Goal: Task Accomplishment & Management: Manage account settings

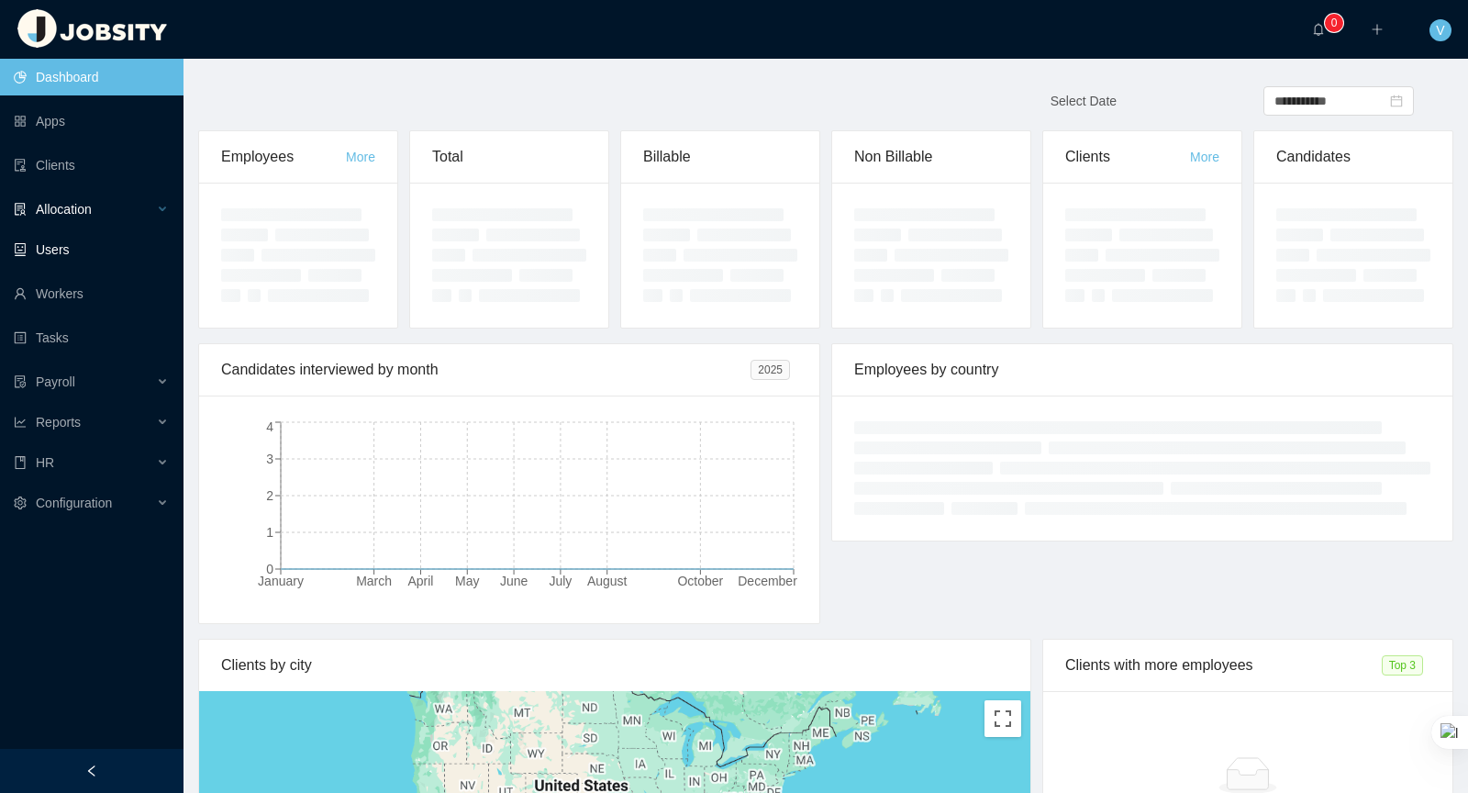
click at [114, 219] on div "Allocation" at bounding box center [92, 209] width 184 height 37
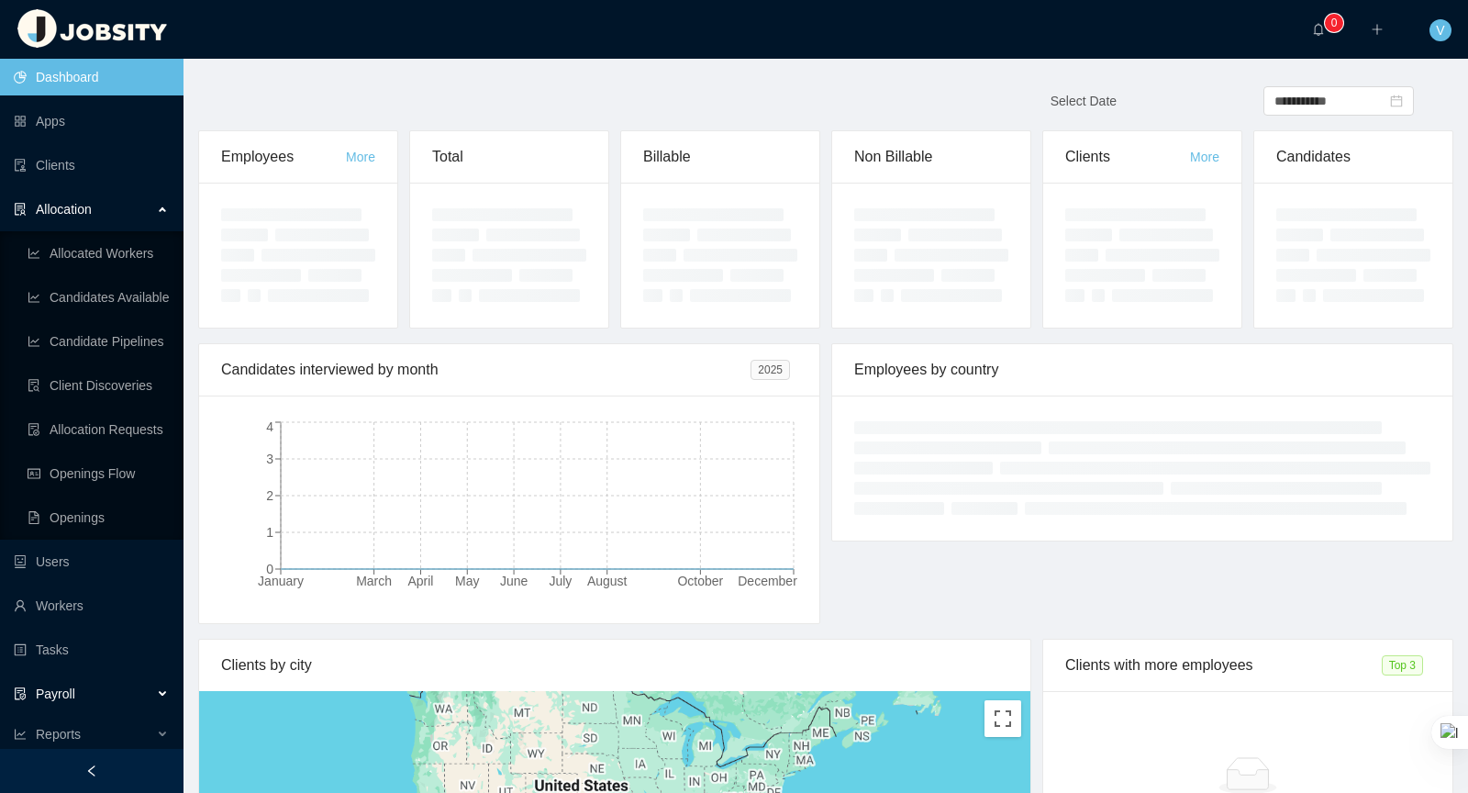
click at [88, 699] on div "Payroll" at bounding box center [92, 693] width 184 height 37
click at [117, 735] on link "Earnings & Discounts" at bounding box center [98, 737] width 141 height 37
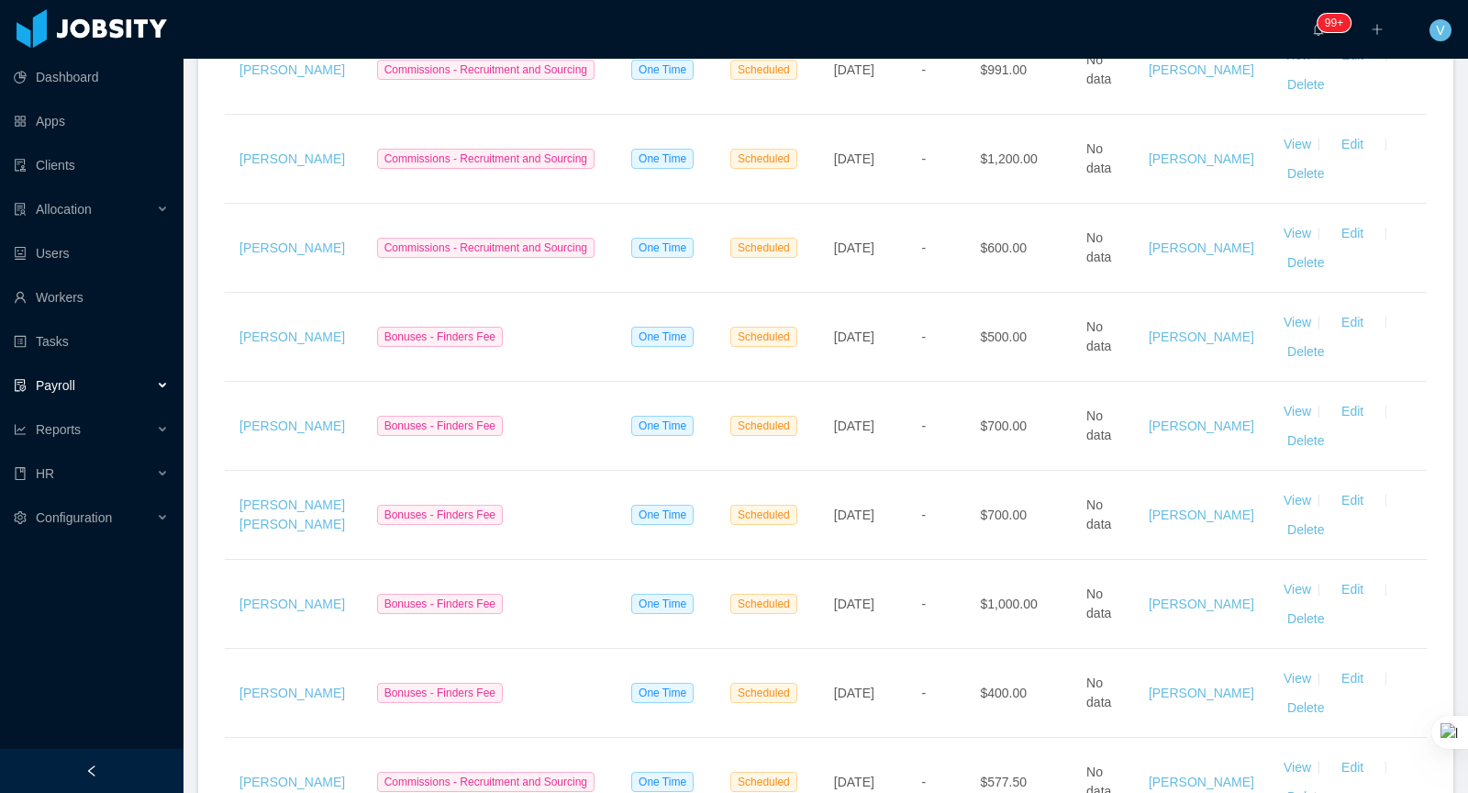
scroll to position [1567, 0]
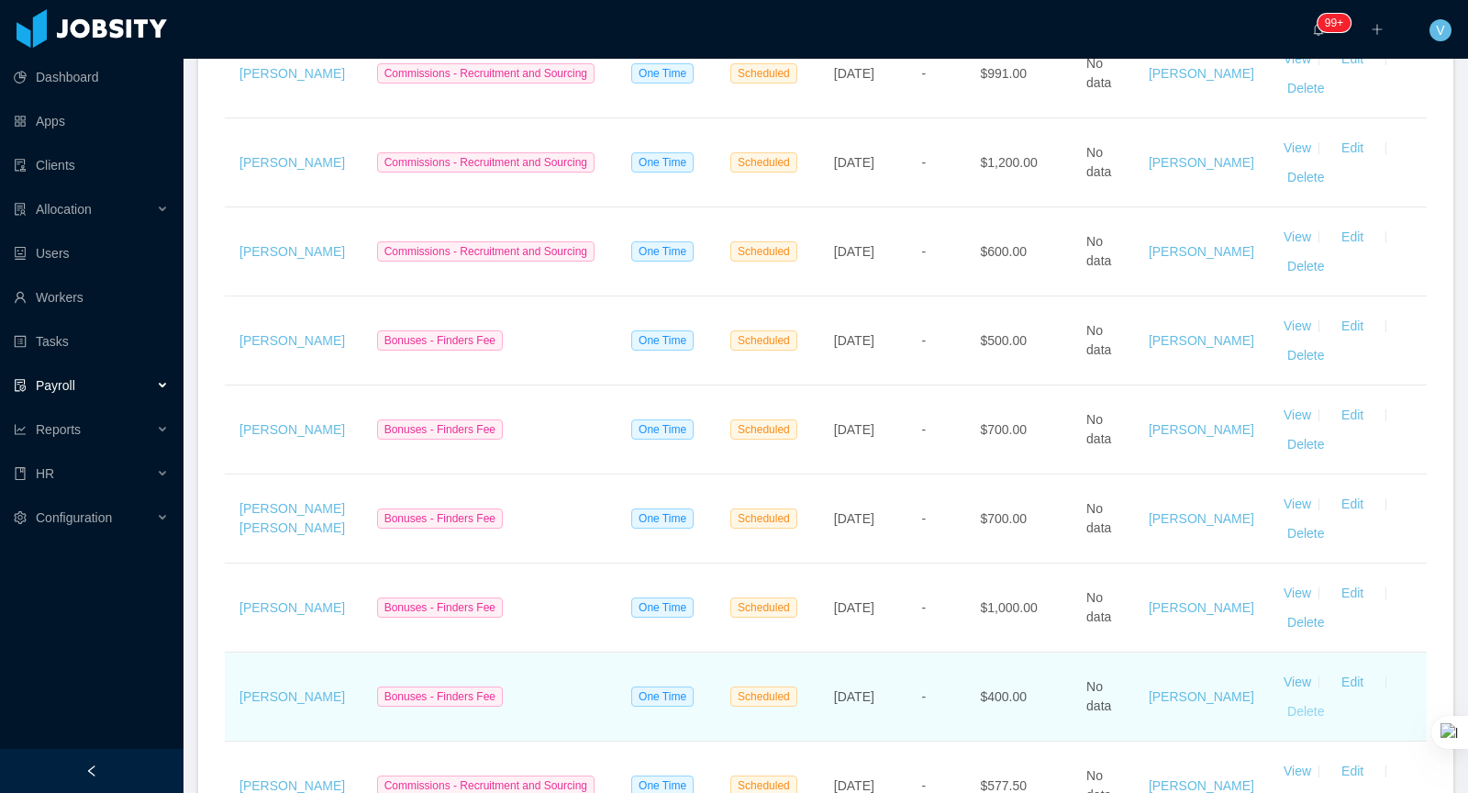
click at [1302, 702] on button "Delete" at bounding box center [1306, 710] width 44 height 29
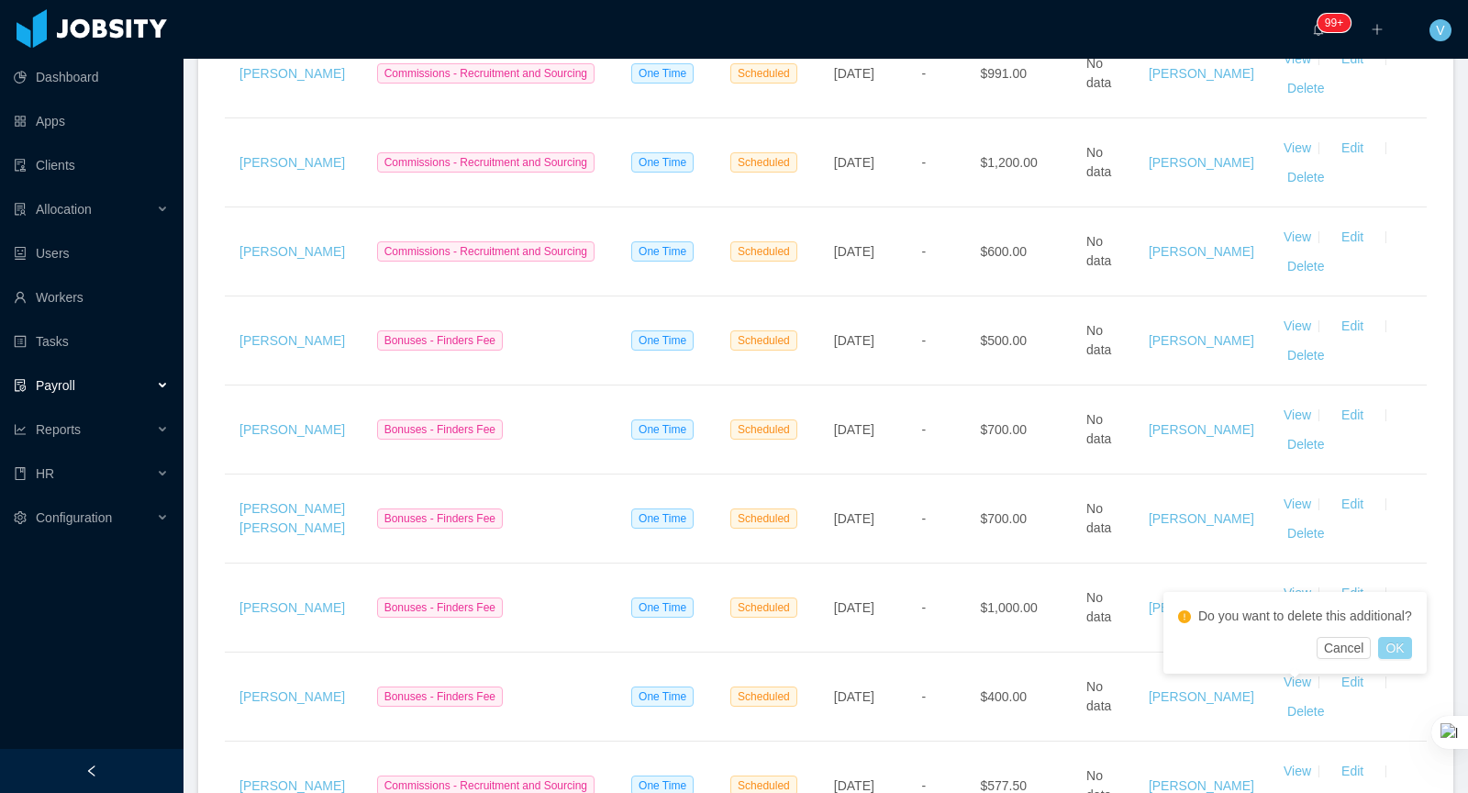
click at [1400, 651] on button "OK" at bounding box center [1394, 648] width 33 height 22
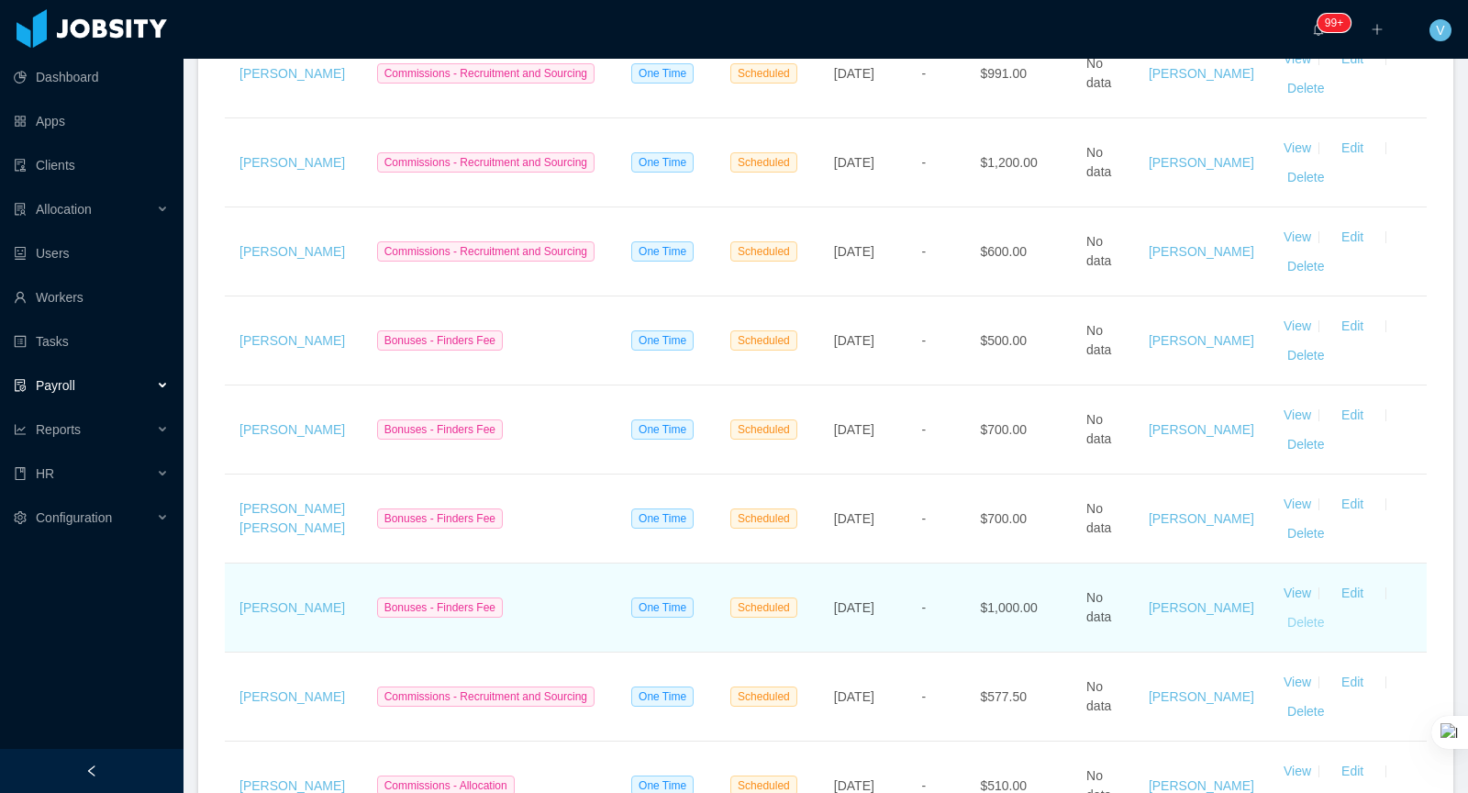
click at [1297, 617] on button "Delete" at bounding box center [1306, 621] width 44 height 29
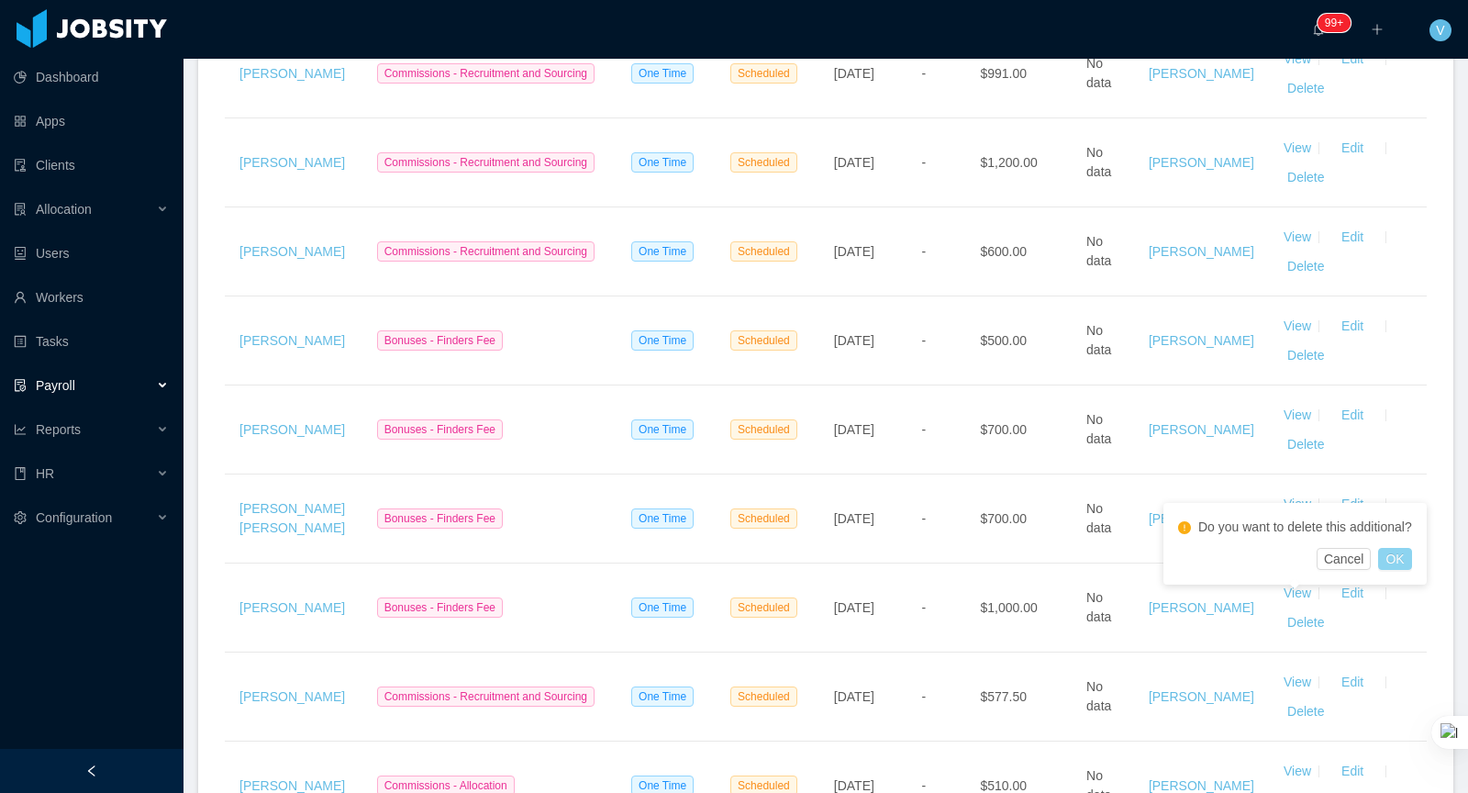
click at [1402, 555] on button "OK" at bounding box center [1394, 559] width 33 height 22
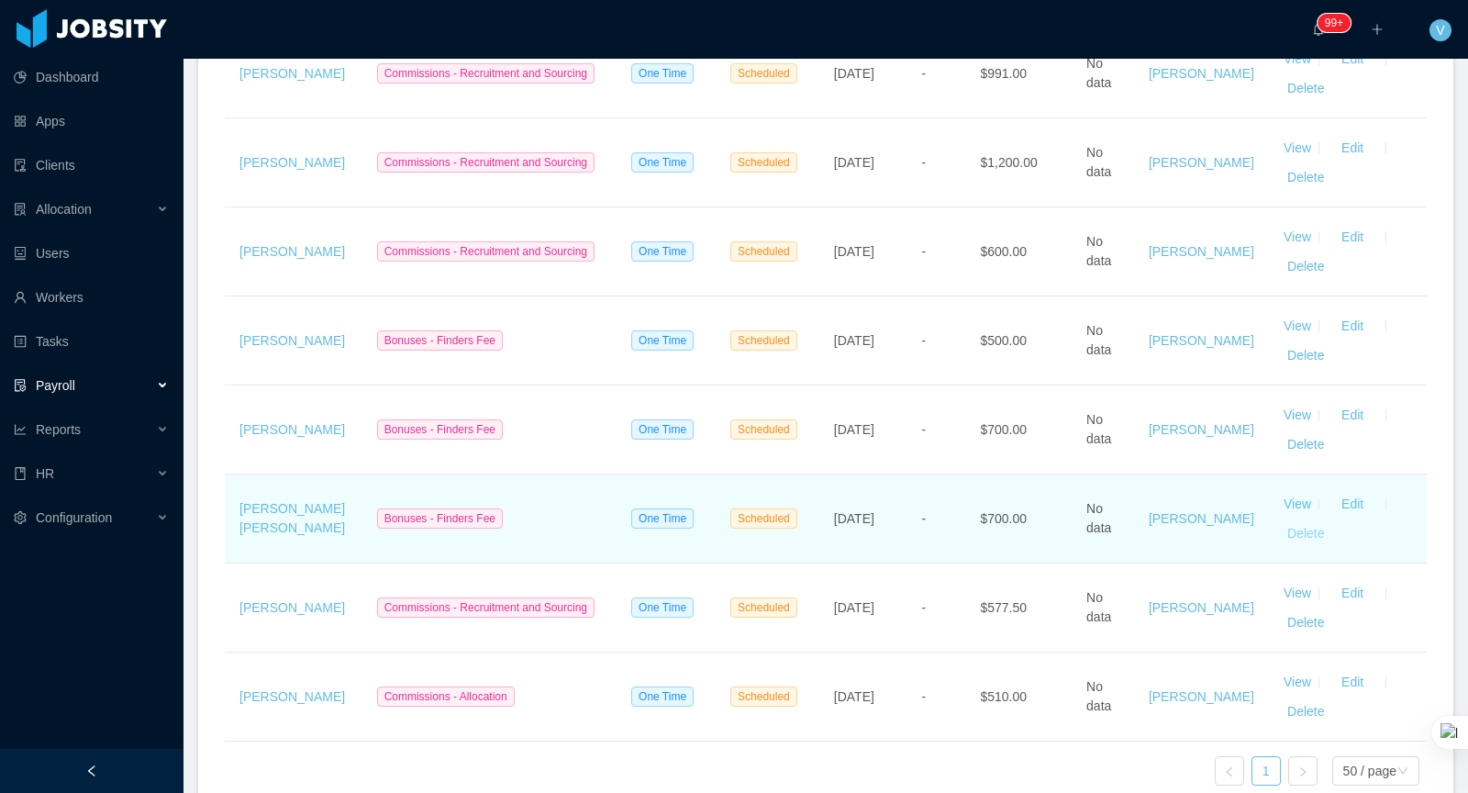
click at [1295, 526] on button "Delete" at bounding box center [1306, 532] width 44 height 29
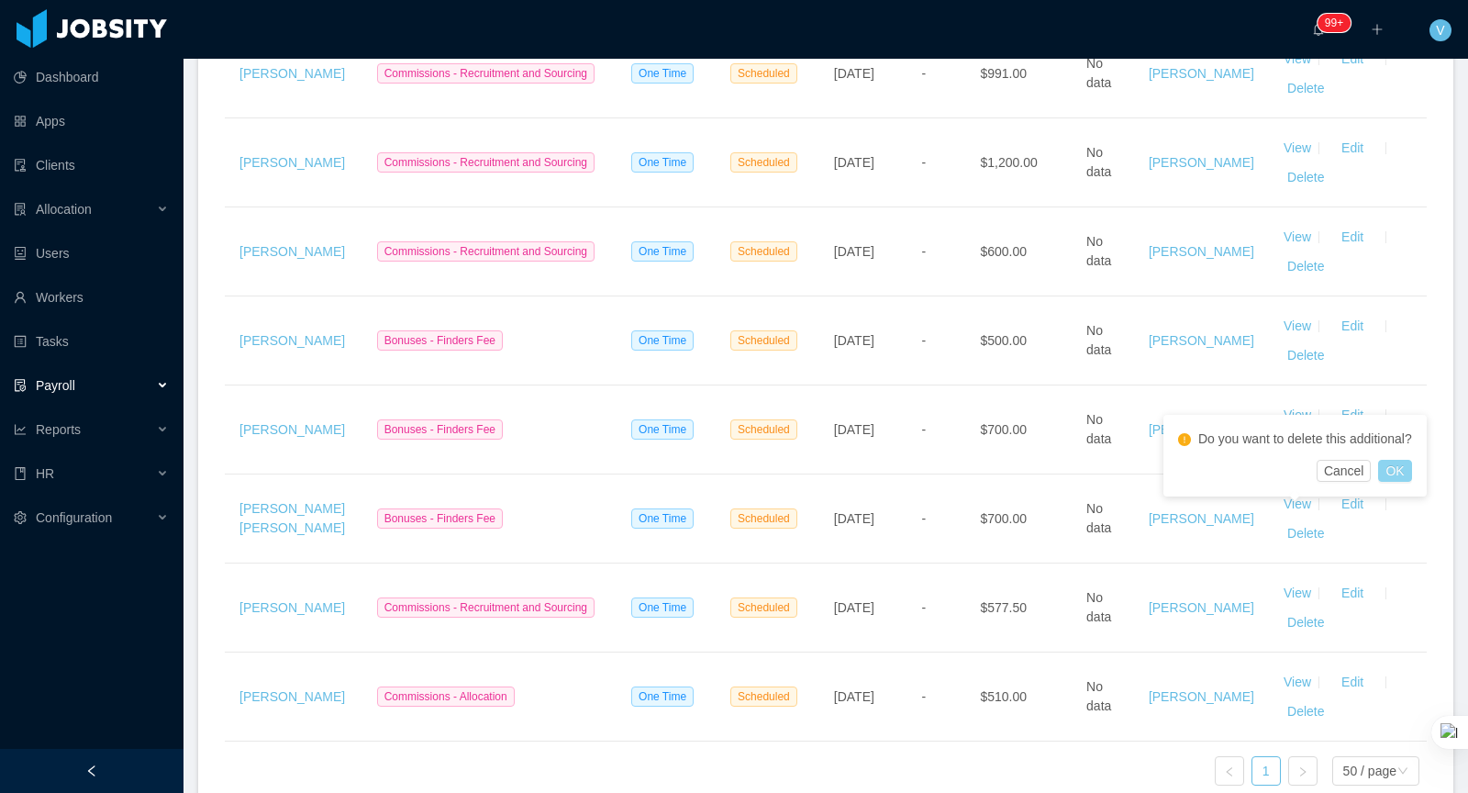
click at [1411, 468] on button "OK" at bounding box center [1394, 471] width 33 height 22
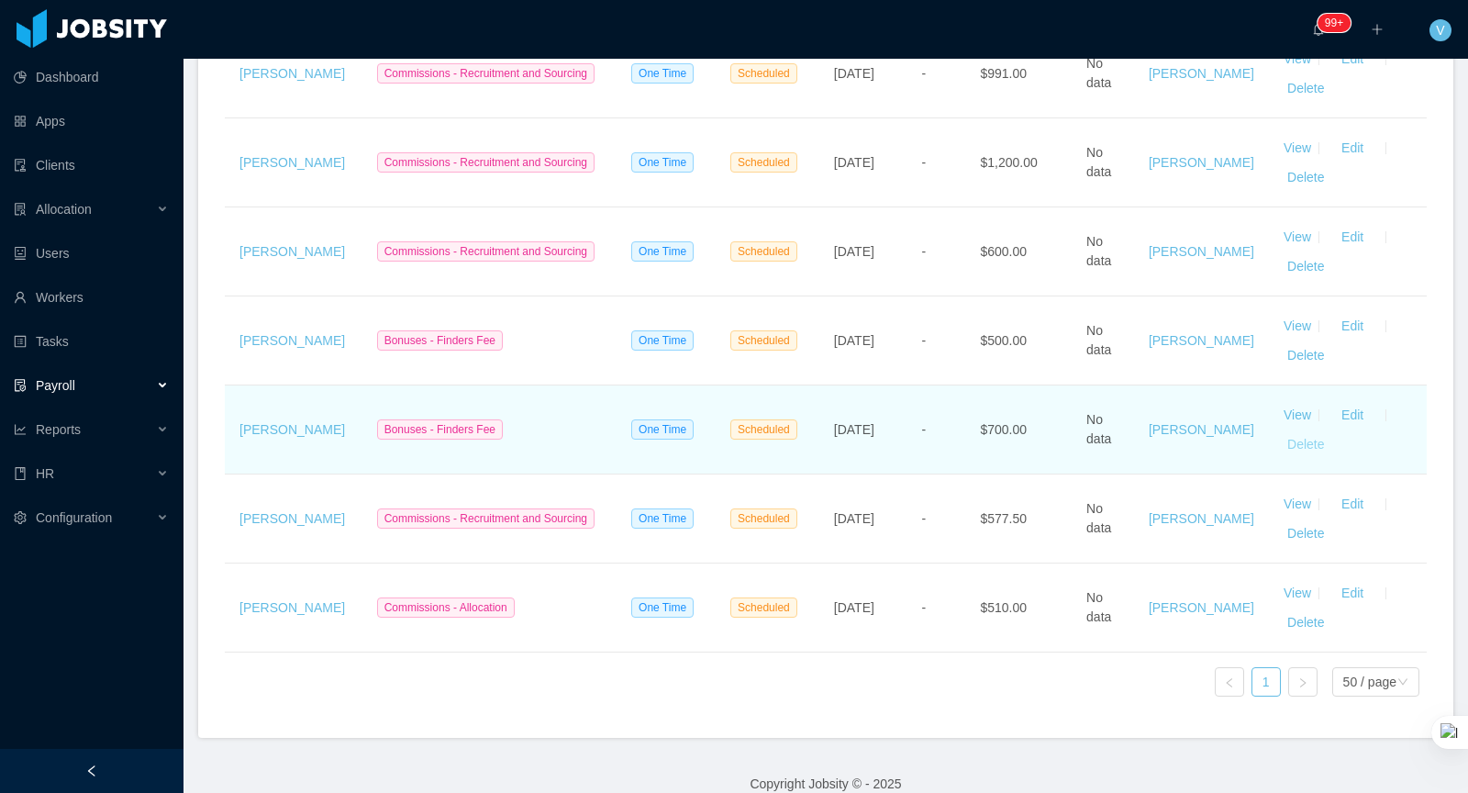
click at [1291, 433] on button "Delete" at bounding box center [1306, 443] width 44 height 29
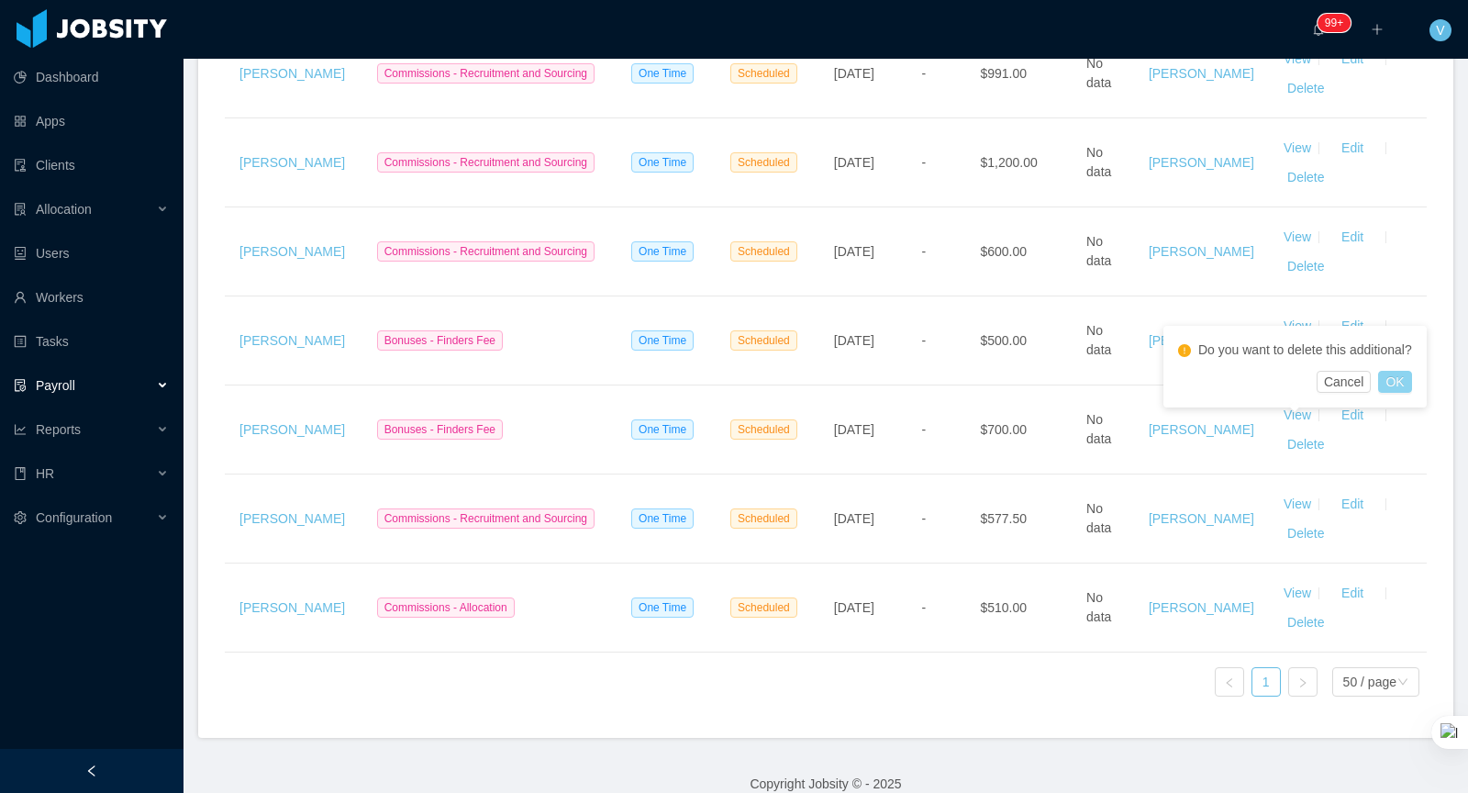
click at [1396, 384] on button "OK" at bounding box center [1394, 382] width 33 height 22
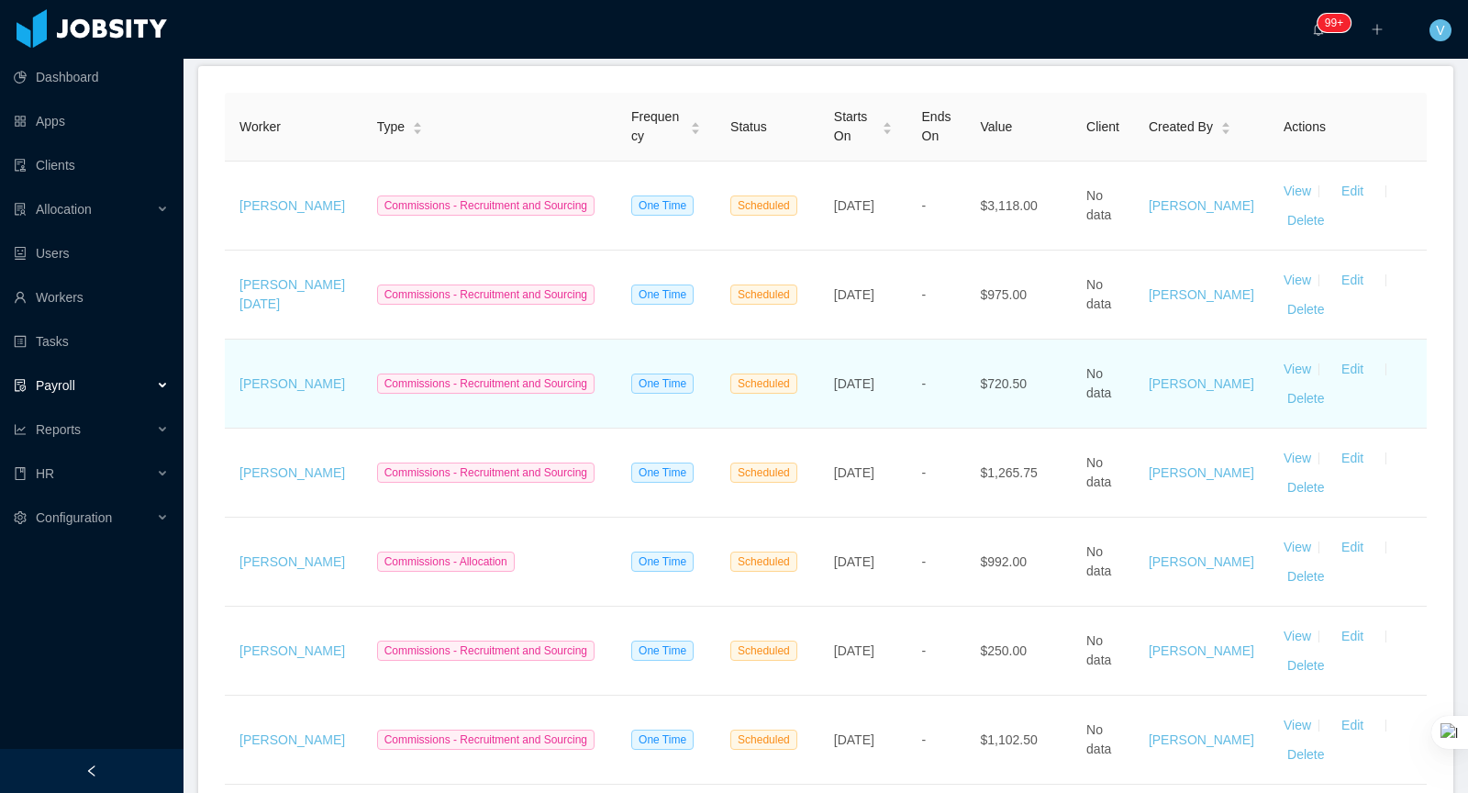
scroll to position [414, 0]
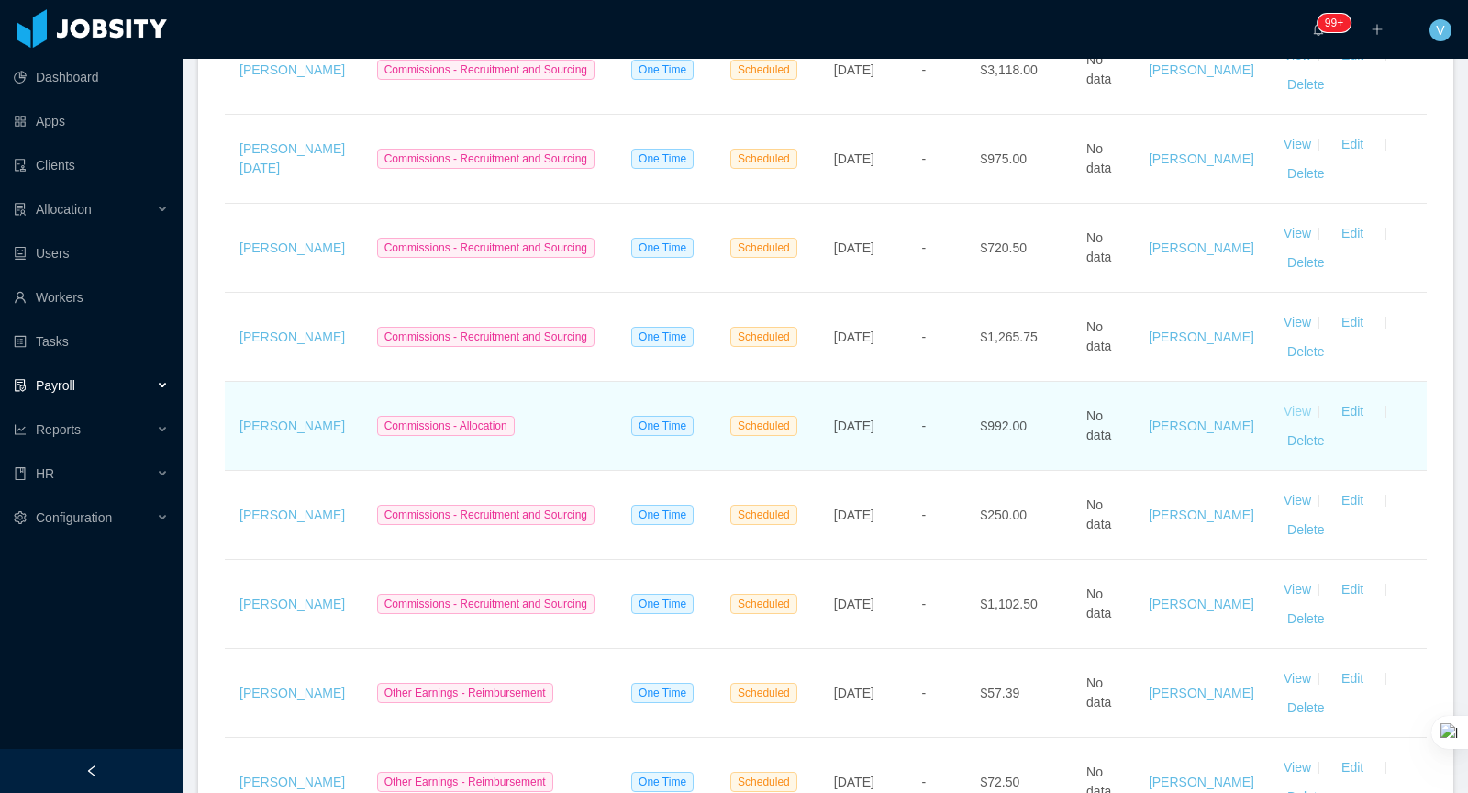
click at [1288, 407] on link "View" at bounding box center [1298, 411] width 28 height 15
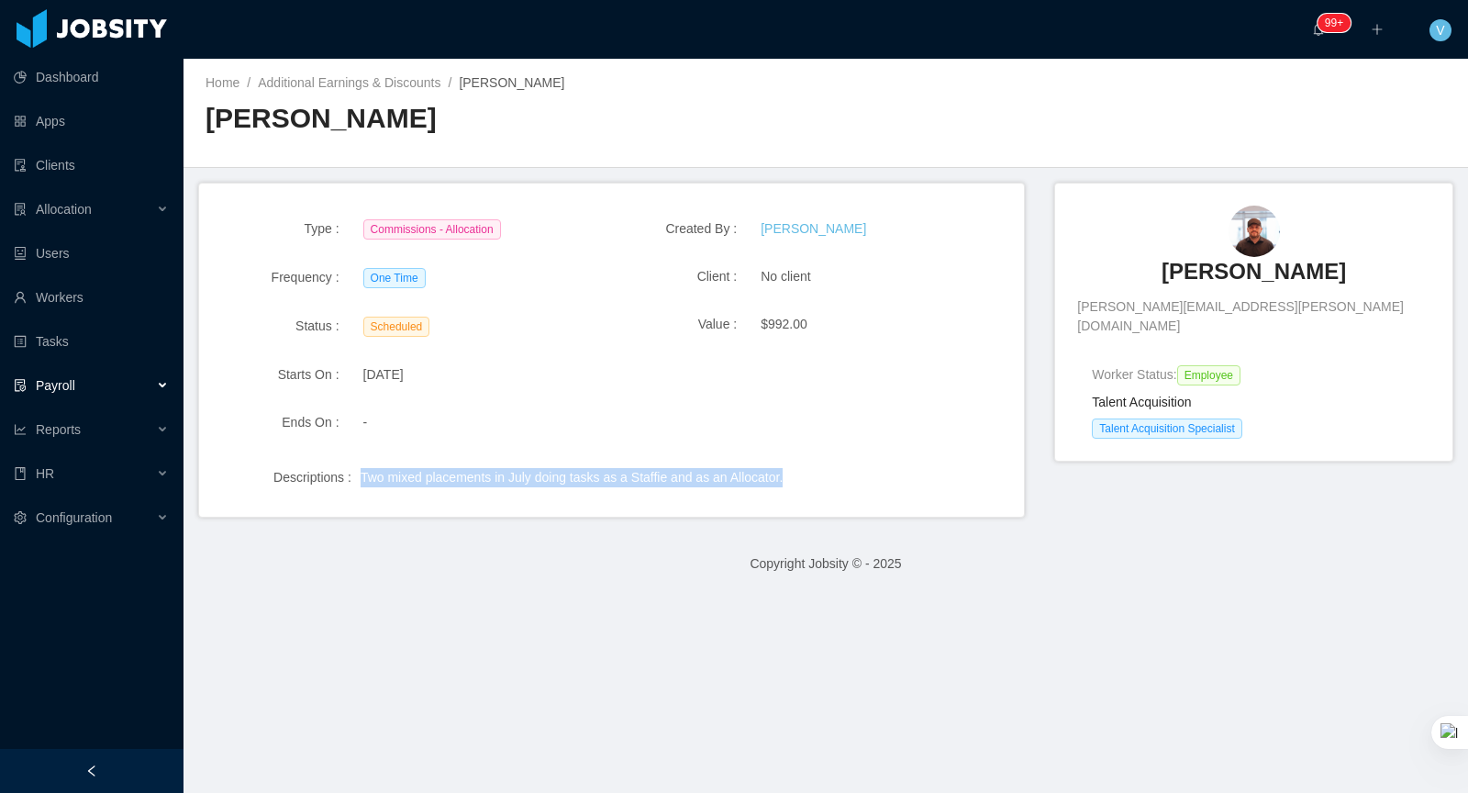
drag, startPoint x: 813, startPoint y: 475, endPoint x: 358, endPoint y: 478, distance: 455.1
click at [358, 478] on div "Descriptions : Two mixed placements in July doing tasks as a Staffie and as an …" at bounding box center [611, 470] width 781 height 33
copy div "Two mixed placements in July doing tasks as a Staffie and as an Allocator."
click at [419, 86] on link "Additional Earnings & Discounts" at bounding box center [349, 82] width 183 height 15
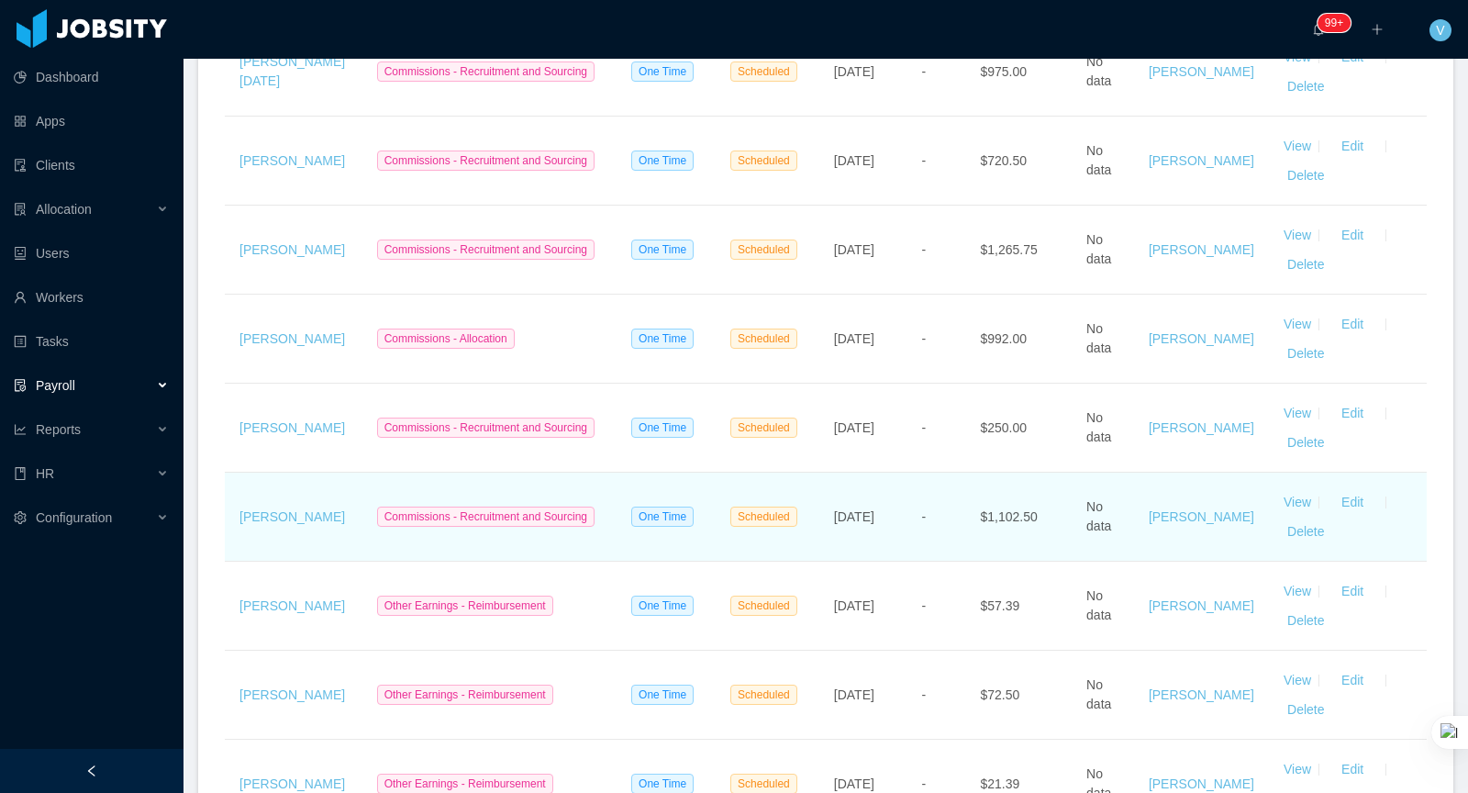
scroll to position [524, 0]
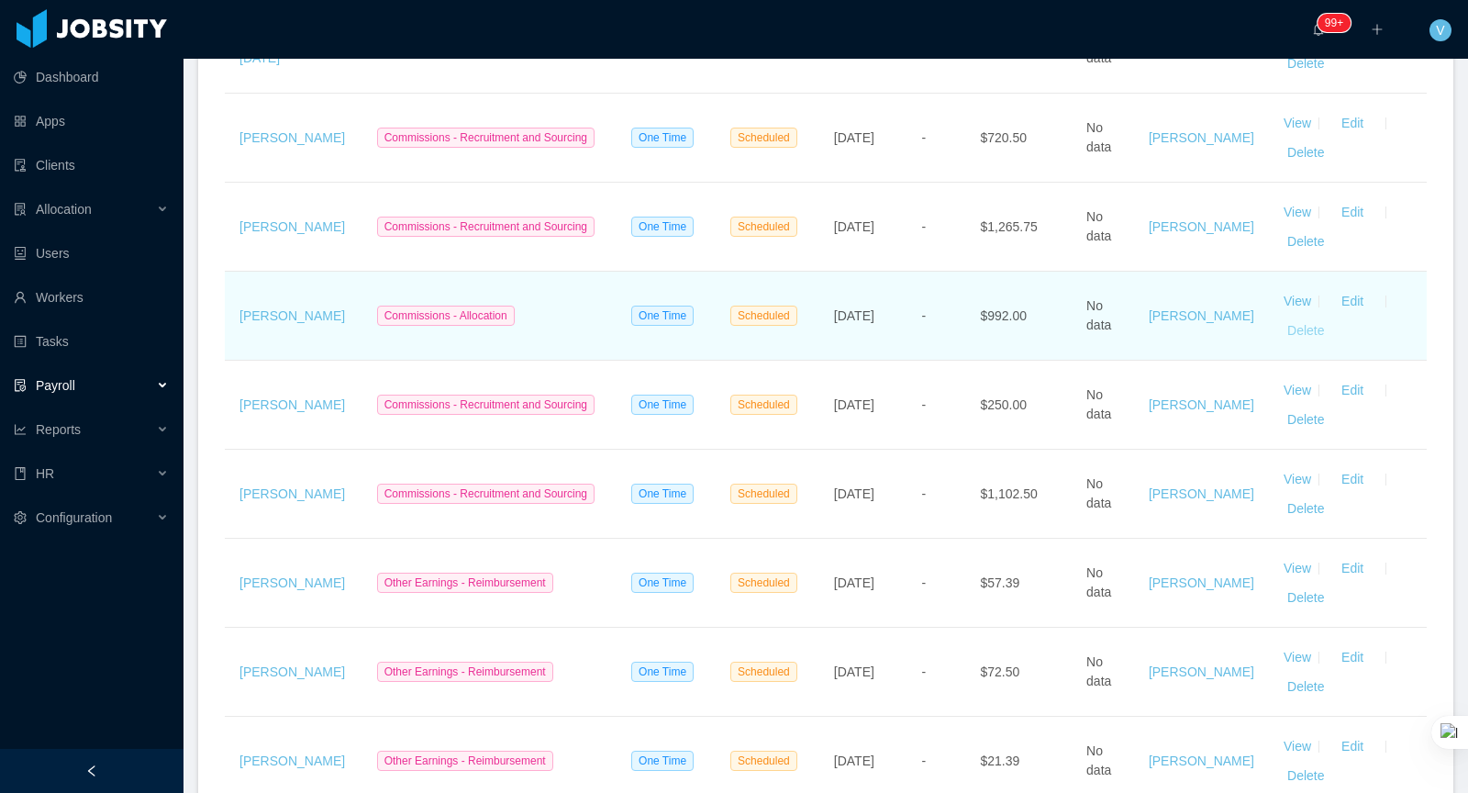
click at [1293, 331] on button "Delete" at bounding box center [1306, 330] width 44 height 29
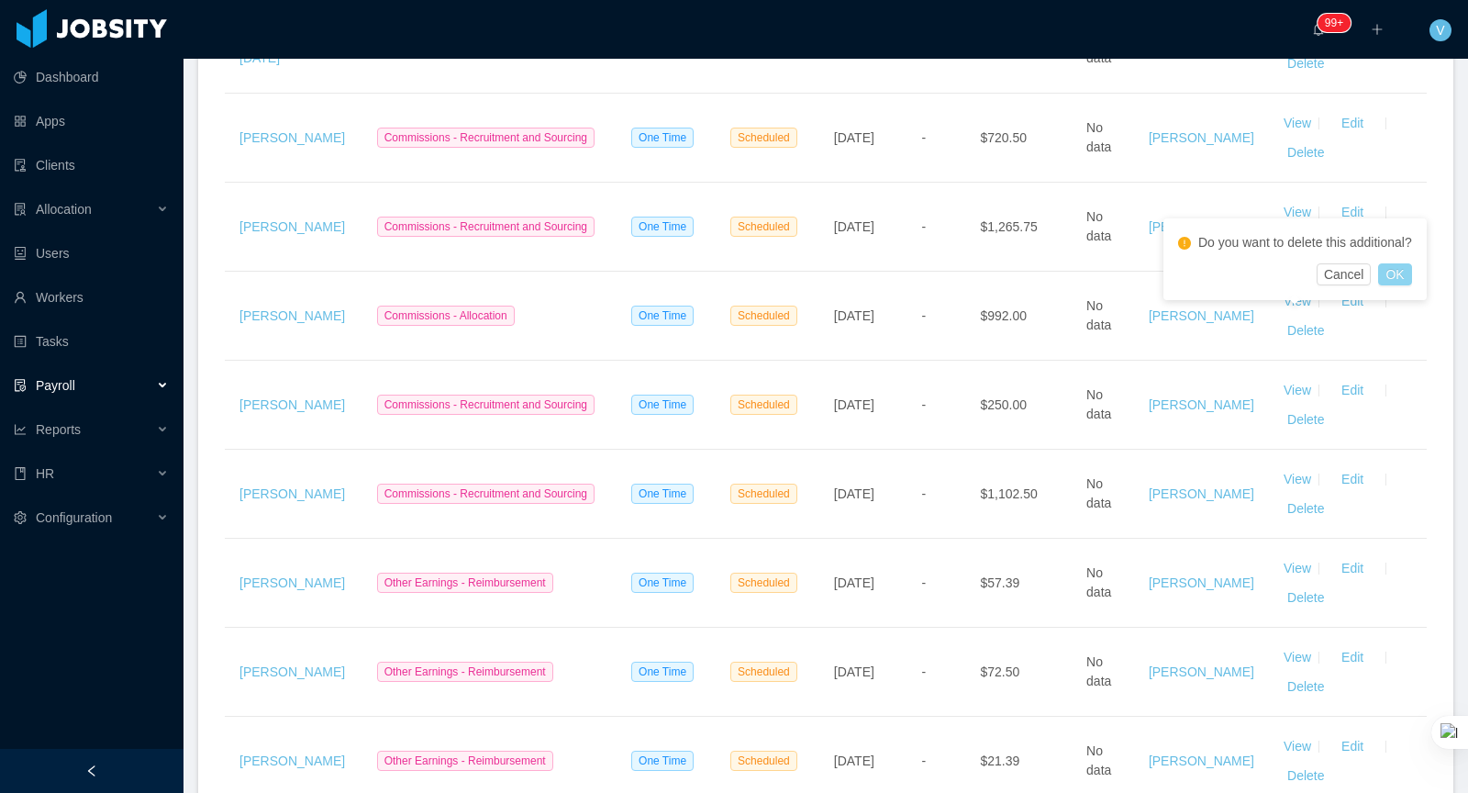
click at [1390, 272] on button "OK" at bounding box center [1394, 274] width 33 height 22
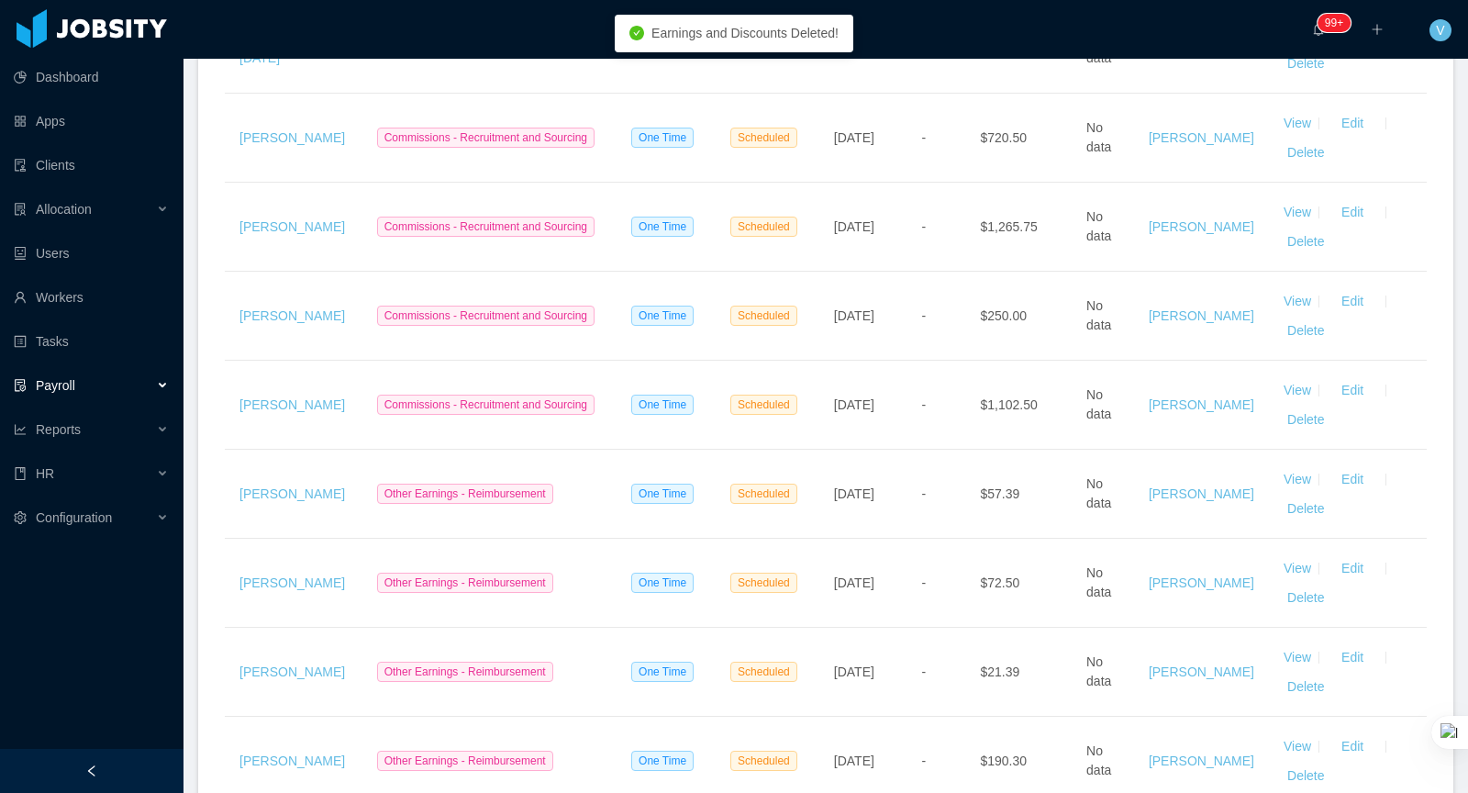
scroll to position [0, 0]
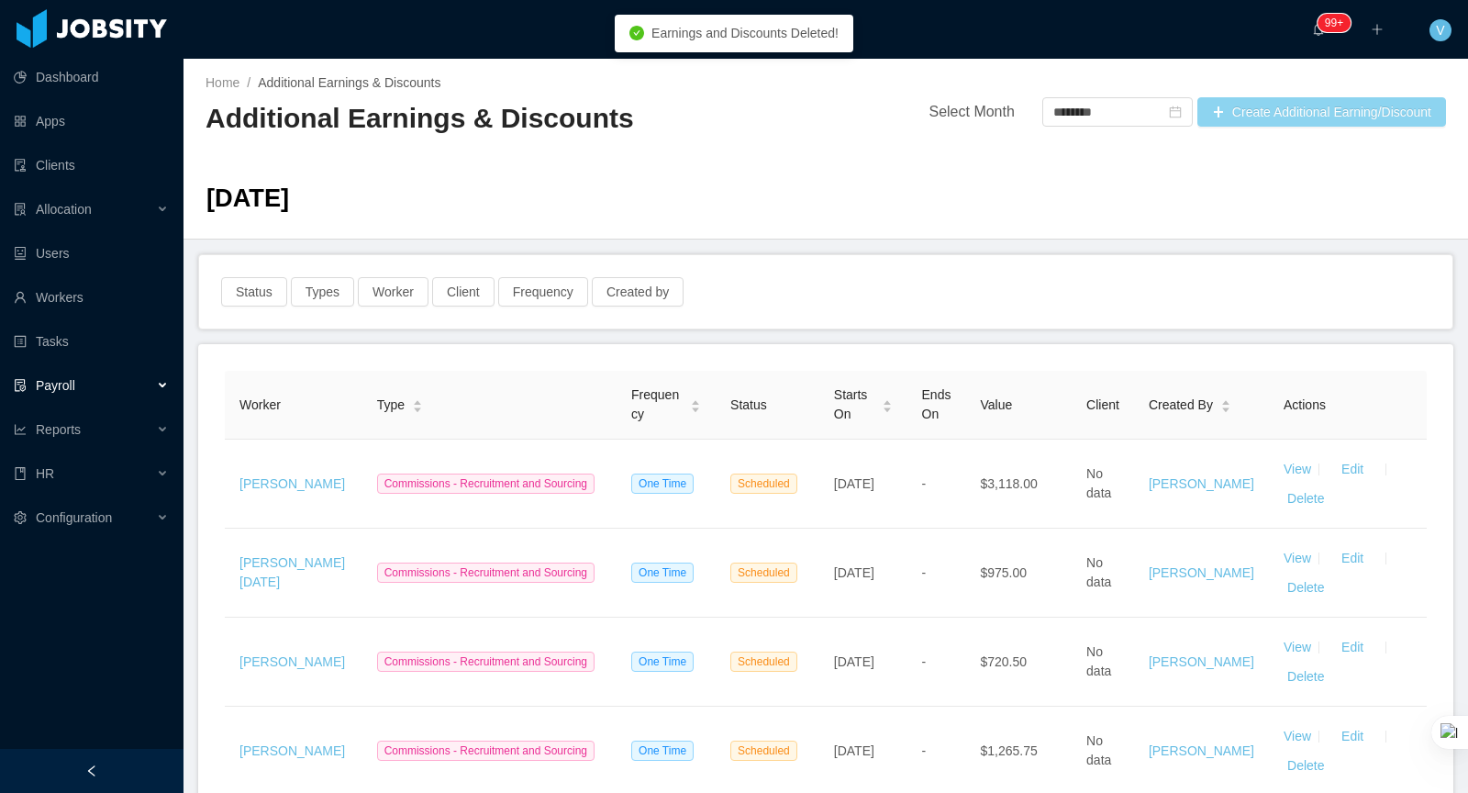
click at [1281, 100] on button "Create Additional Earning/Discount" at bounding box center [1321, 111] width 249 height 29
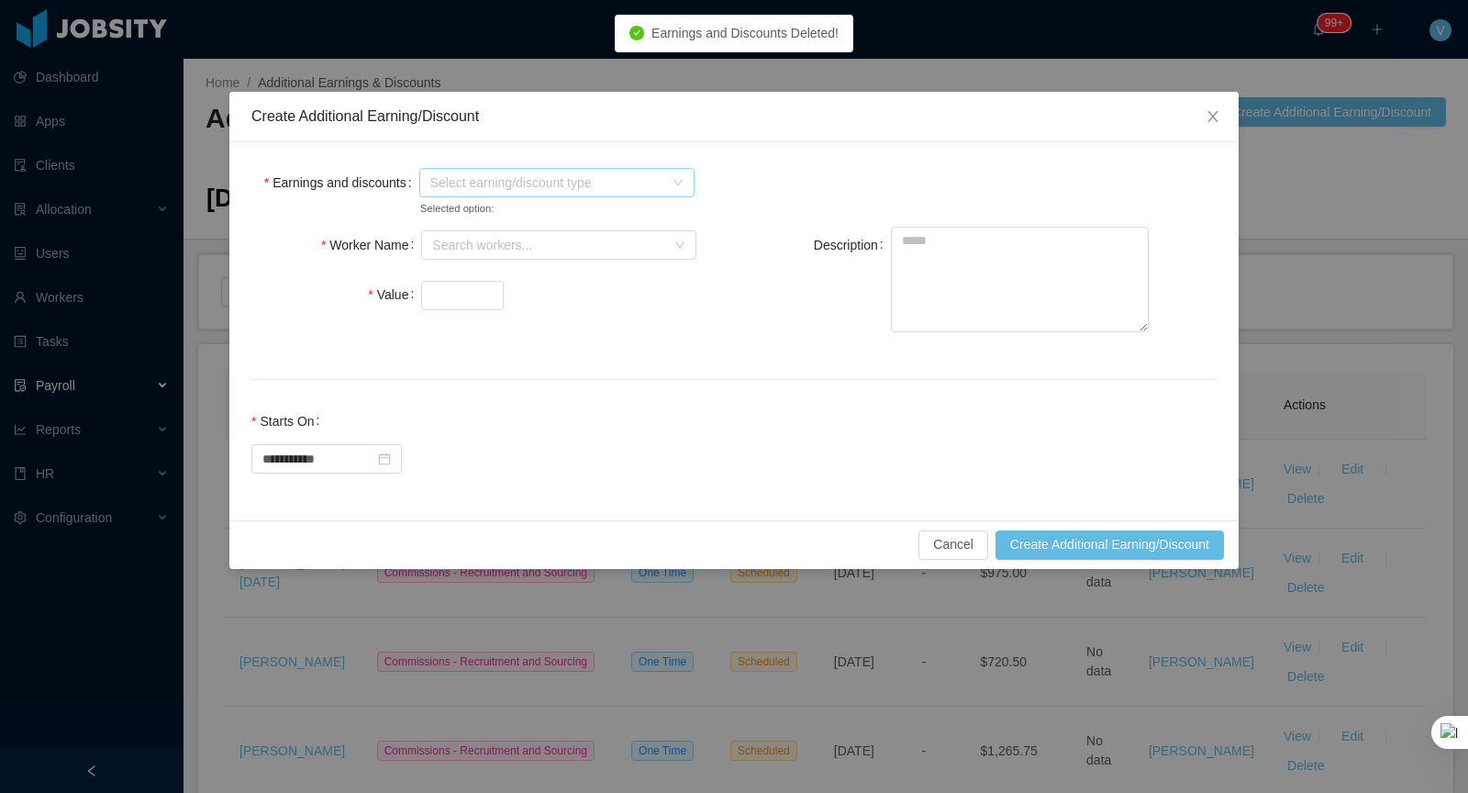
click at [608, 173] on span "Select earning/discount type" at bounding box center [546, 182] width 233 height 18
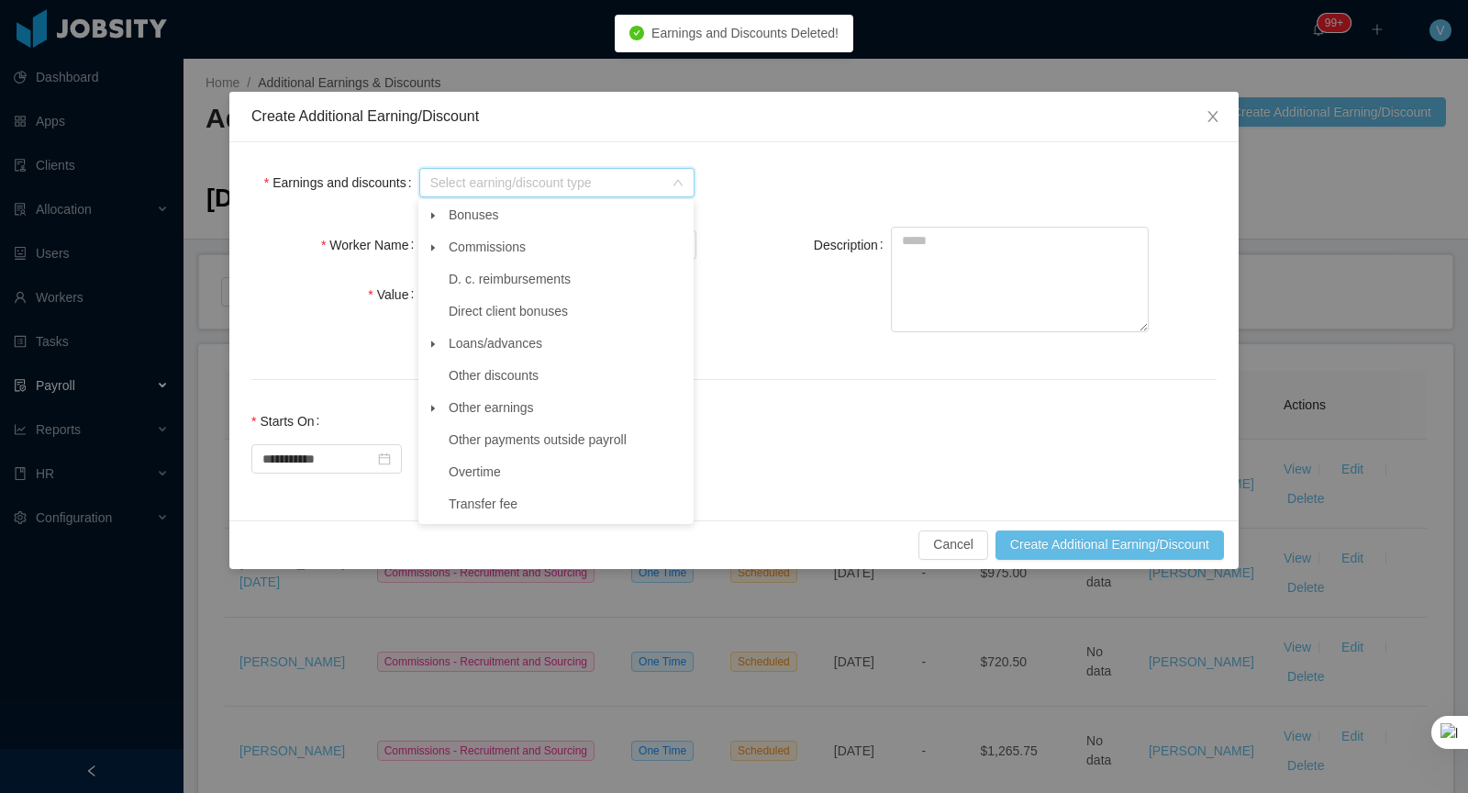
click at [432, 237] on span at bounding box center [433, 248] width 22 height 22
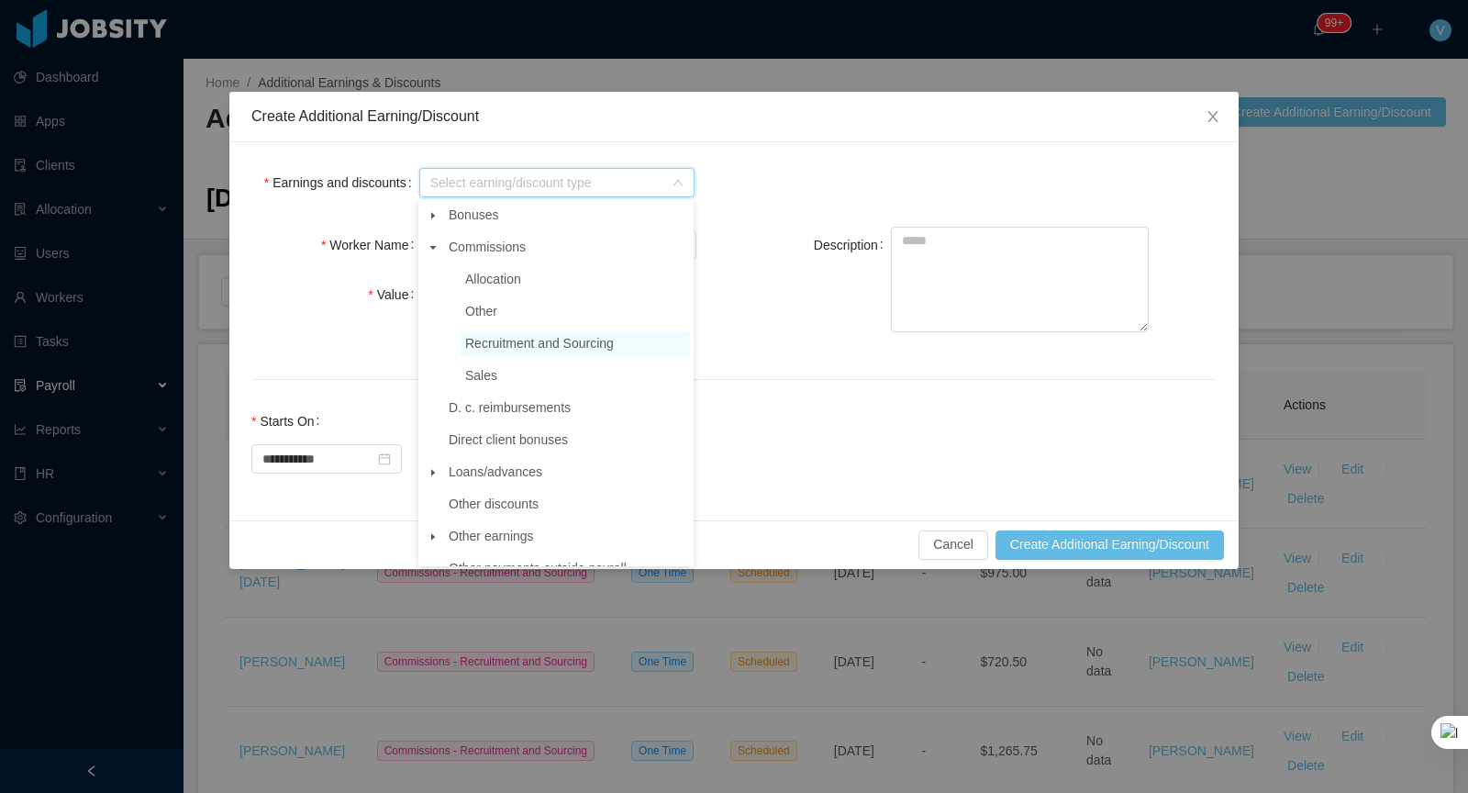
click at [530, 348] on span "Recruitment and Sourcing" at bounding box center [539, 343] width 149 height 15
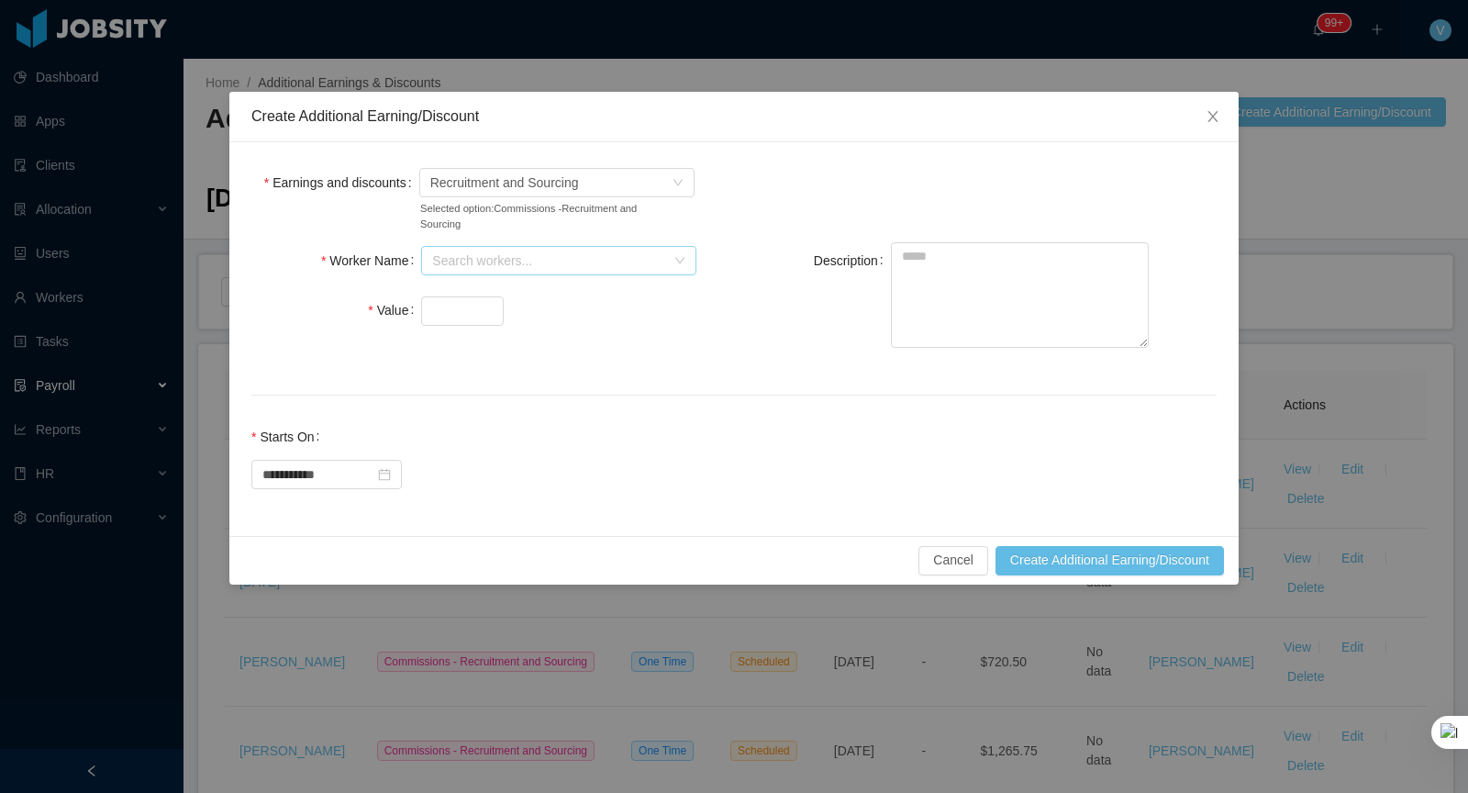
click at [524, 257] on div "Search workers..." at bounding box center [548, 260] width 233 height 18
type input "*****"
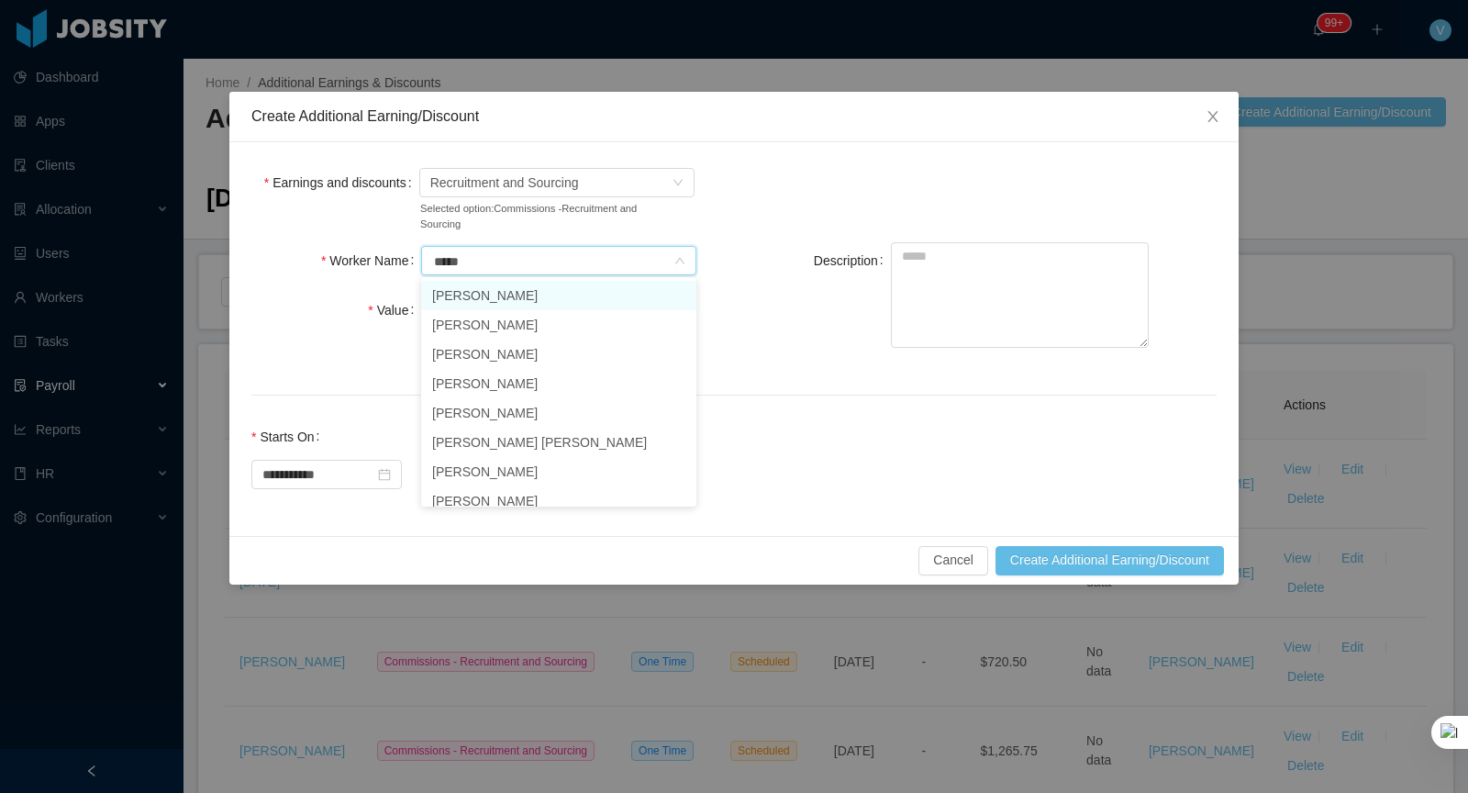
drag, startPoint x: 505, startPoint y: 304, endPoint x: 495, endPoint y: 306, distance: 10.5
click at [505, 304] on li "Guido Fernandez" at bounding box center [558, 295] width 275 height 29
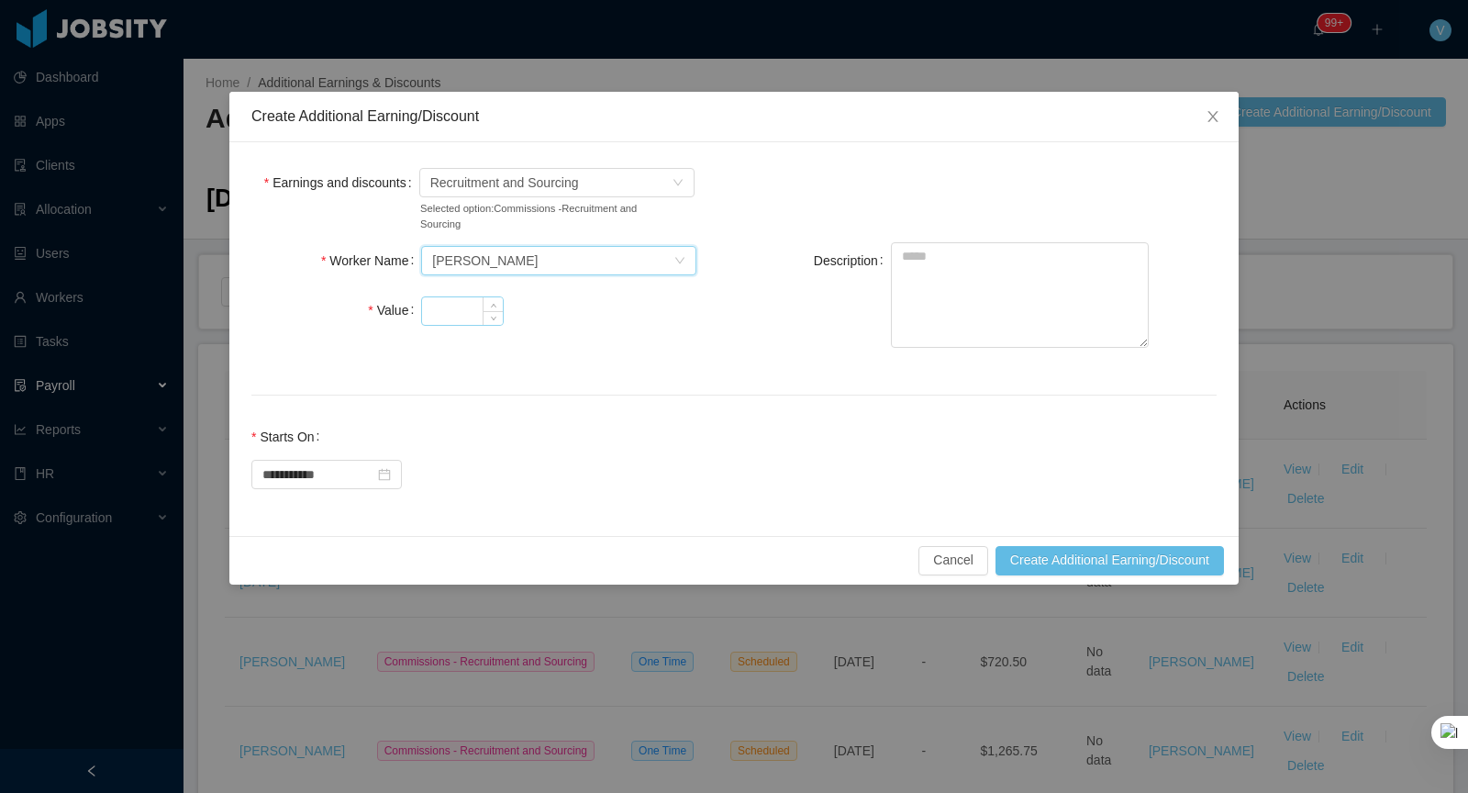
click at [447, 317] on input "Value" at bounding box center [462, 311] width 81 height 28
type input "***"
click at [962, 295] on textarea "Description" at bounding box center [1020, 295] width 258 height 106
paste textarea "**********"
type textarea "**********"
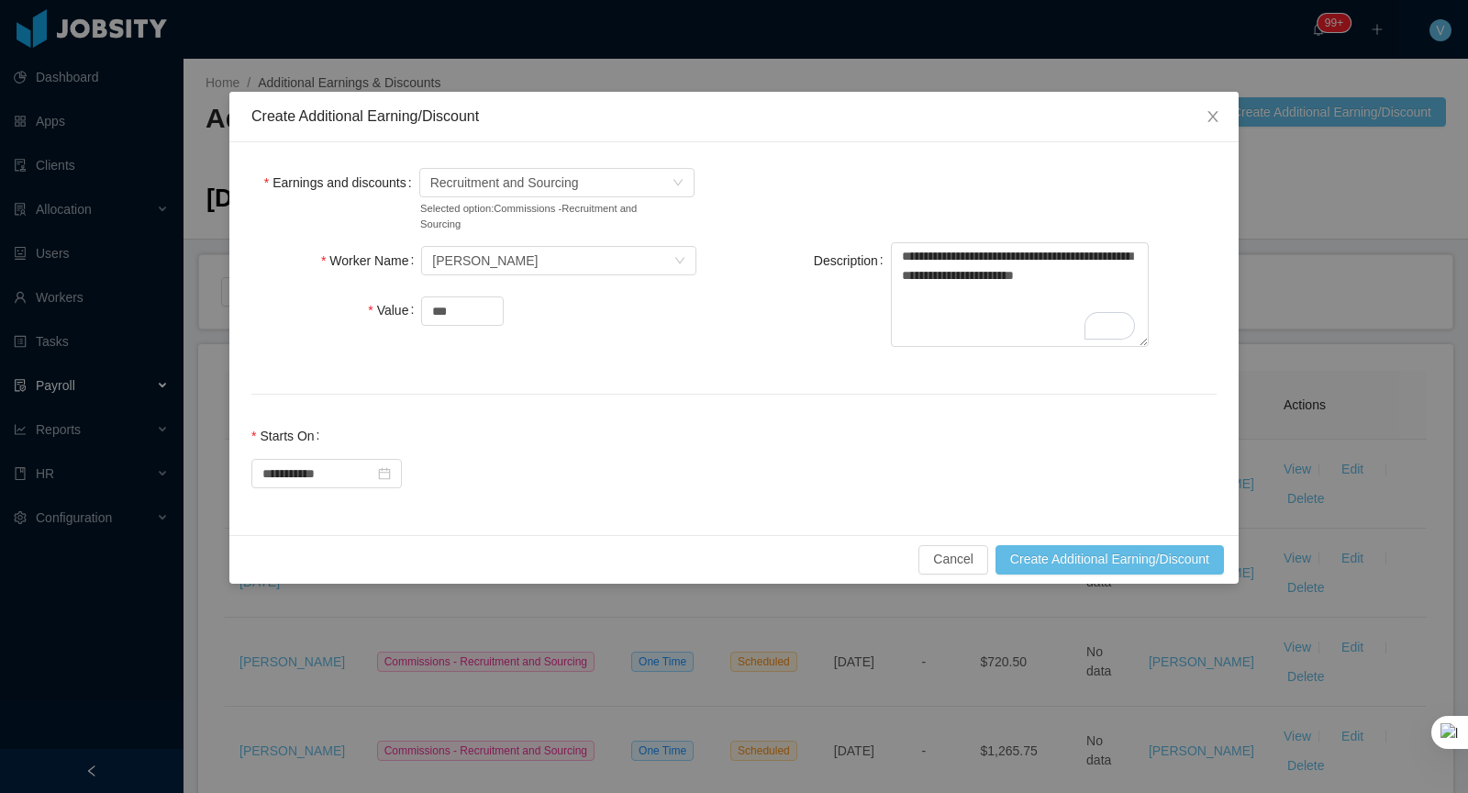
click at [1075, 582] on div "Cancel Create Additional Earning/Discount" at bounding box center [733, 559] width 1009 height 49
click at [1077, 553] on button "Create Additional Earning/Discount" at bounding box center [1110, 559] width 228 height 29
